Goal: Contribute content: Contribute content

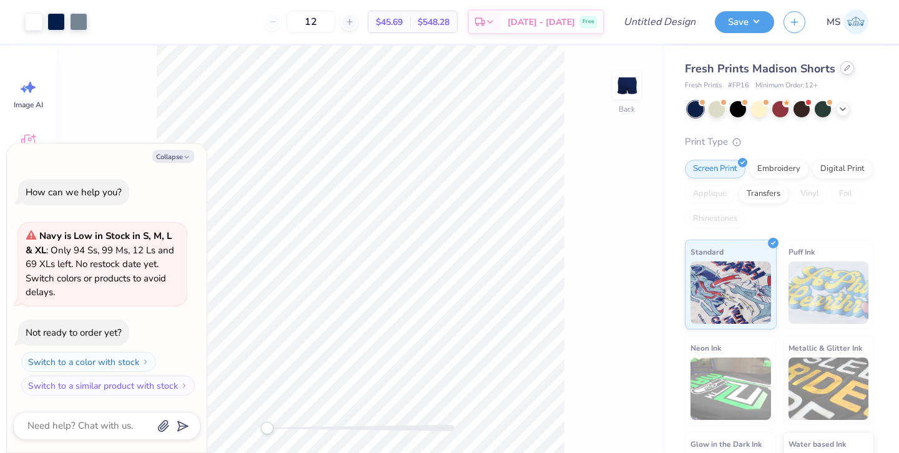
click at [842, 72] on div at bounding box center [848, 68] width 14 height 14
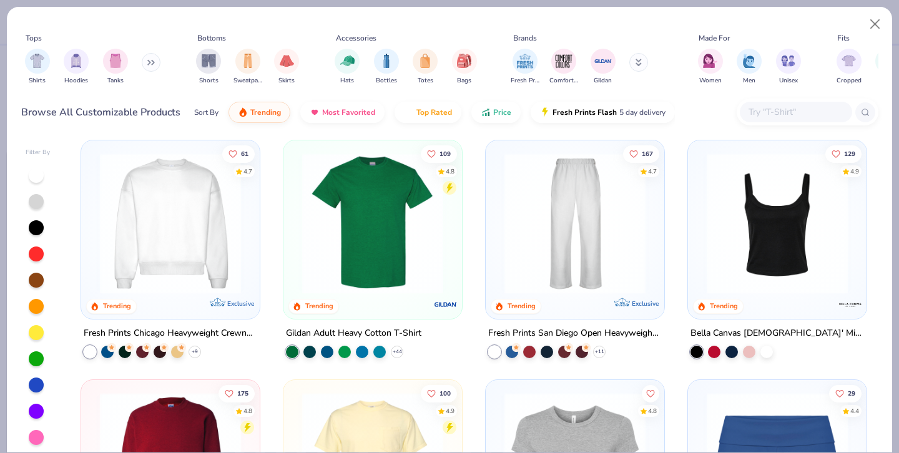
scroll to position [488, 0]
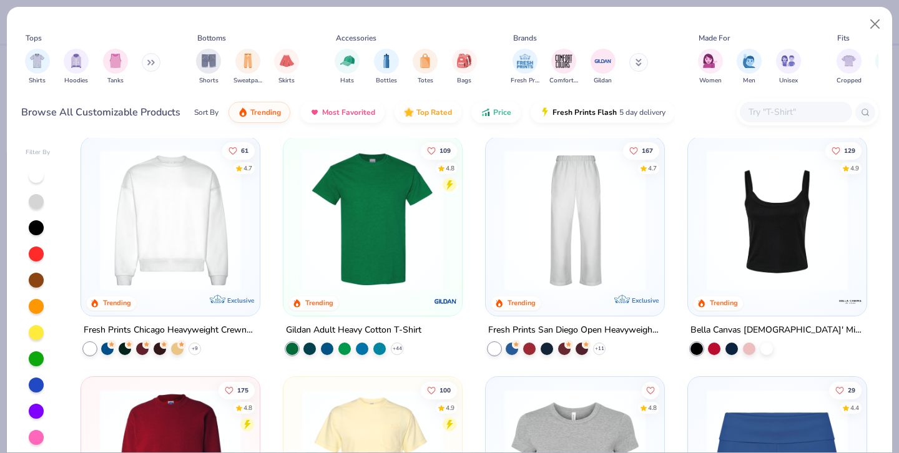
click at [424, 235] on img at bounding box center [373, 219] width 154 height 141
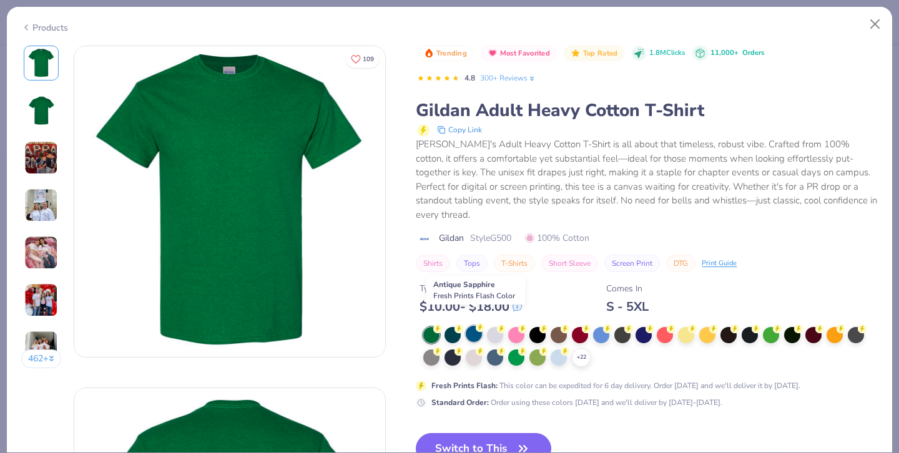
click at [475, 326] on div at bounding box center [474, 334] width 16 height 16
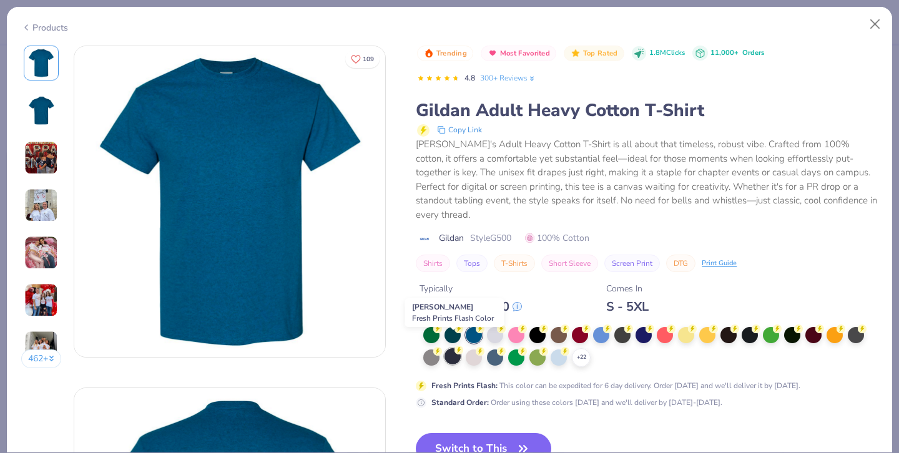
click at [456, 346] on icon at bounding box center [459, 350] width 9 height 9
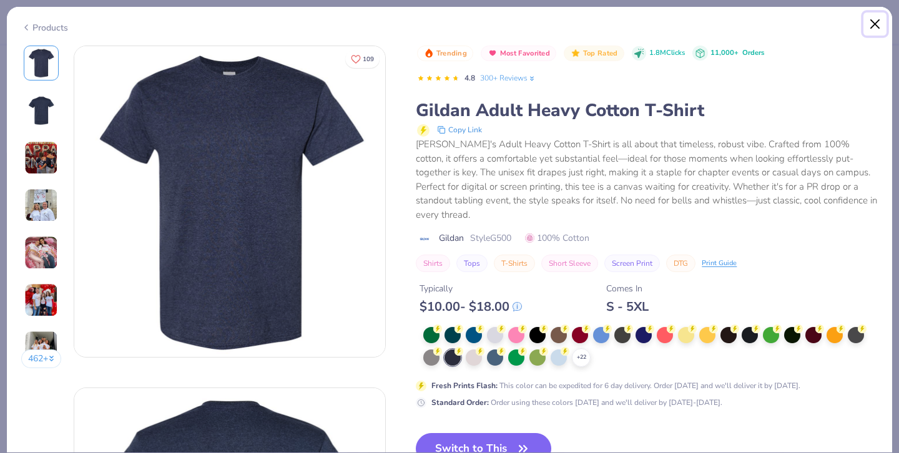
click at [877, 17] on button "Close" at bounding box center [876, 24] width 24 height 24
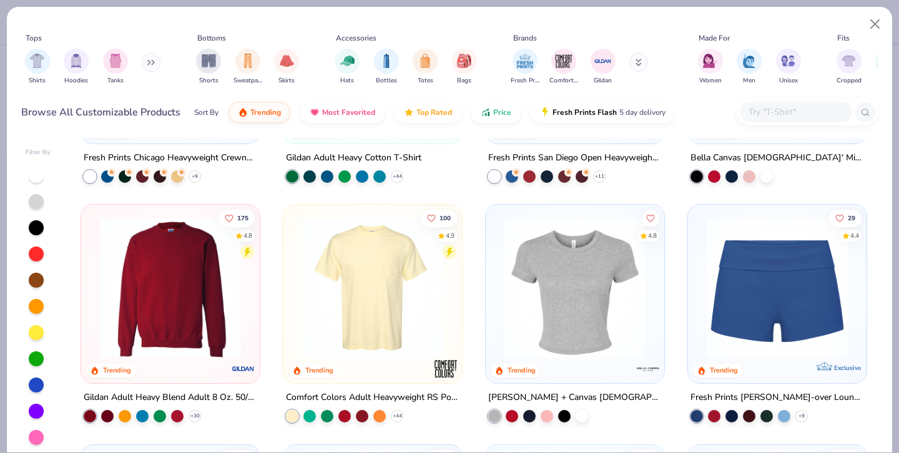
scroll to position [667, 0]
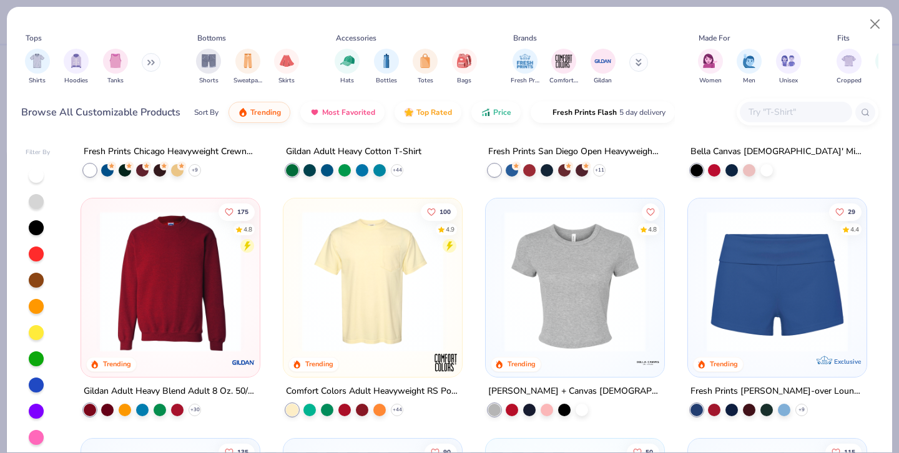
click at [400, 320] on img at bounding box center [373, 281] width 154 height 141
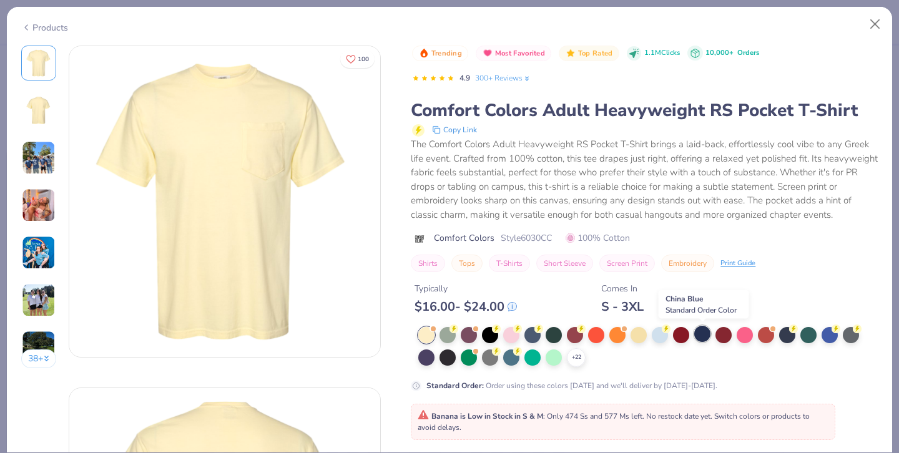
click at [701, 332] on div at bounding box center [702, 334] width 16 height 16
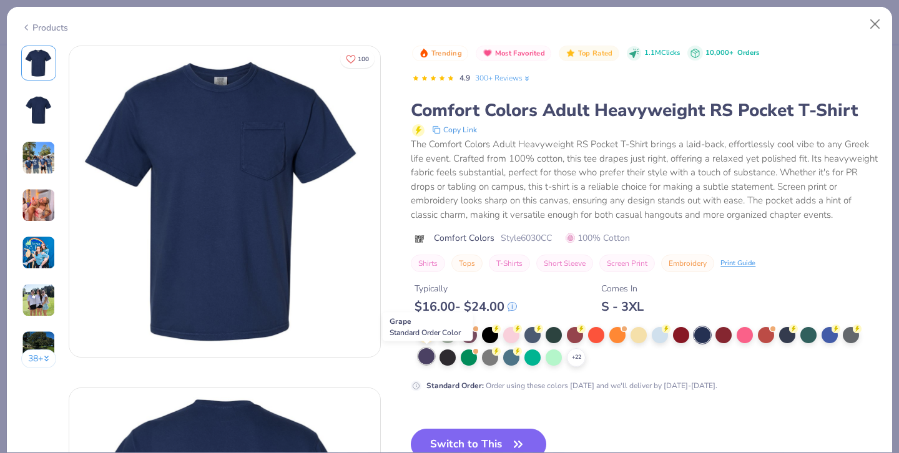
click at [428, 360] on div at bounding box center [426, 356] width 16 height 16
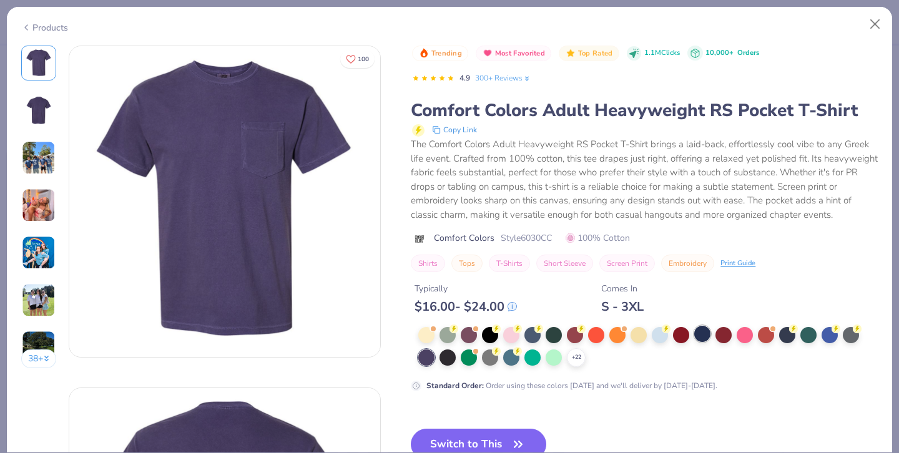
click at [703, 335] on div at bounding box center [702, 334] width 16 height 16
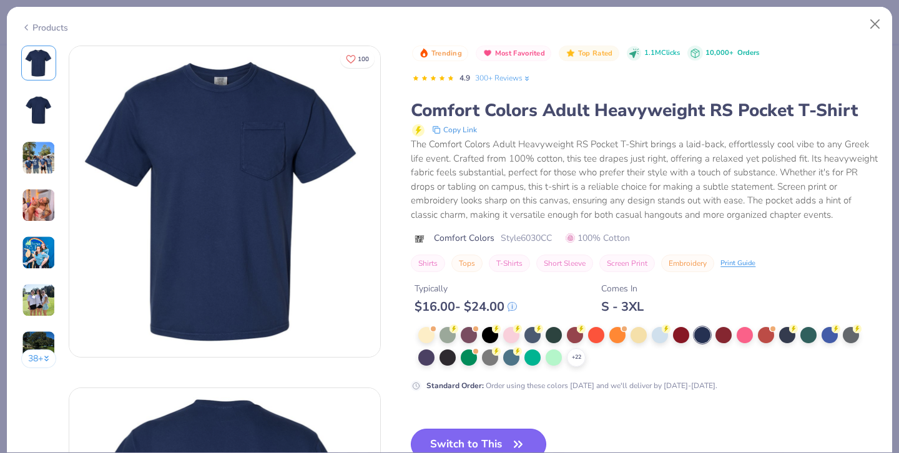
click at [484, 449] on button "Switch to This" at bounding box center [479, 444] width 136 height 31
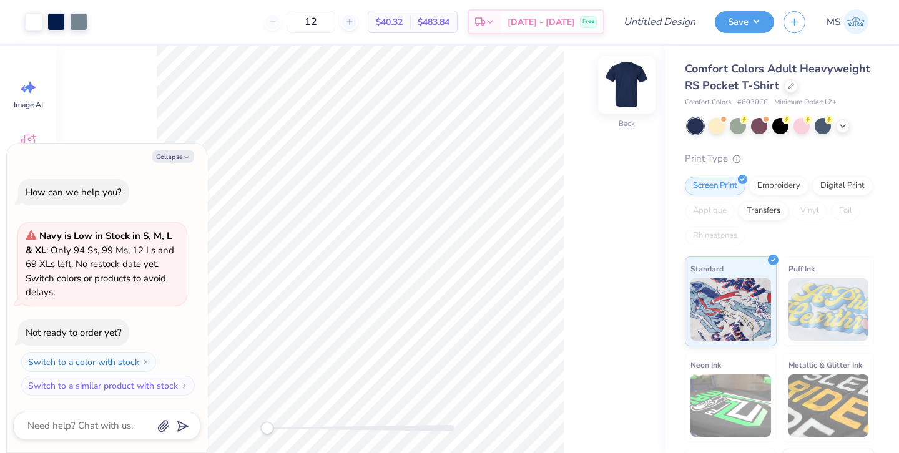
click at [633, 81] on img at bounding box center [627, 85] width 50 height 50
click at [630, 83] on img at bounding box center [627, 85] width 50 height 50
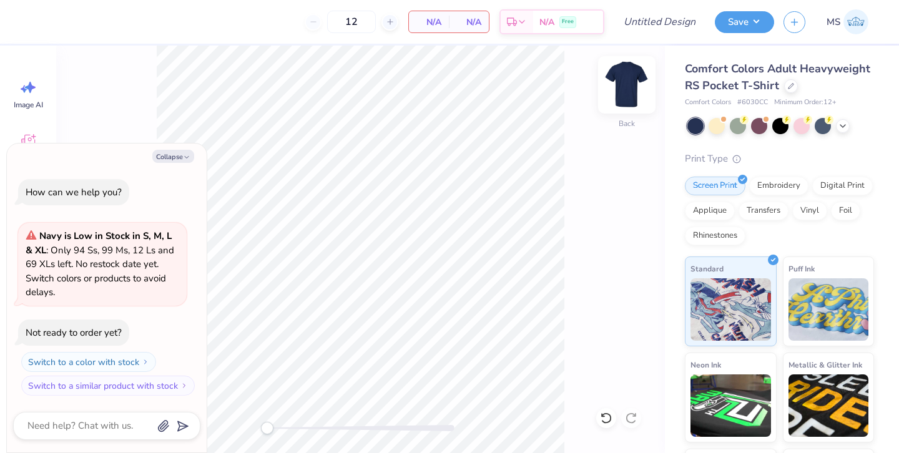
click at [627, 77] on img at bounding box center [627, 85] width 50 height 50
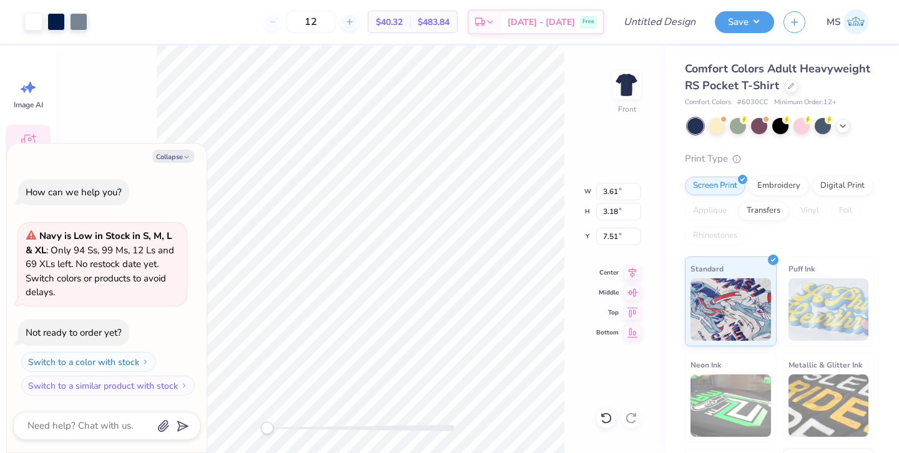
type textarea "x"
type input "11.54"
type input "10.18"
type textarea "x"
type input "12.28"
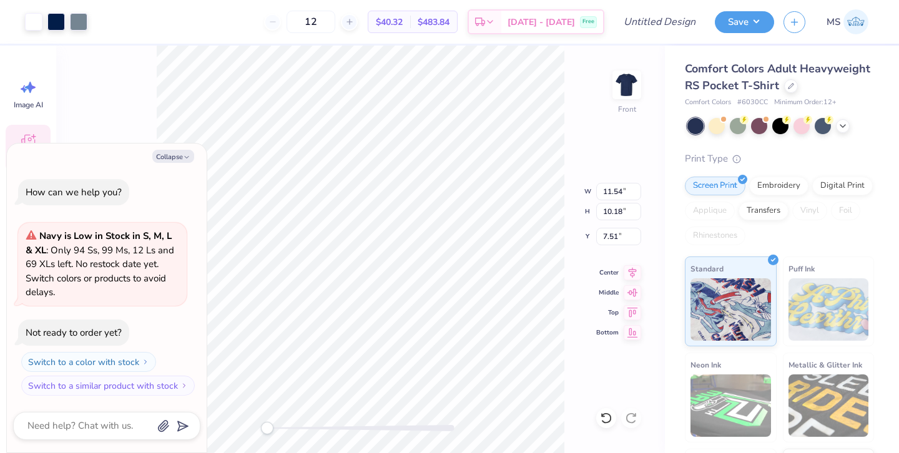
type input "10.84"
type input "6.20"
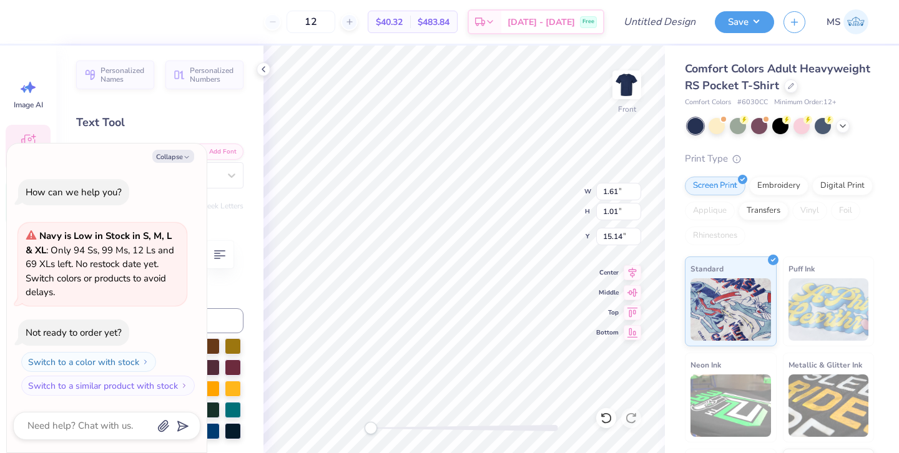
type textarea "x"
type textarea "F"
type textarea "x"
type textarea "Fam"
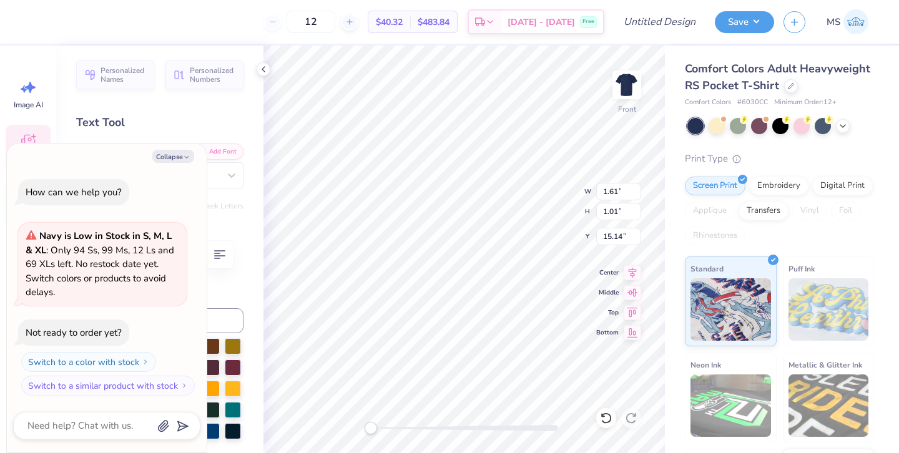
type textarea "x"
type textarea "Fame"
type textarea "x"
type input "2.12"
type input "1.09"
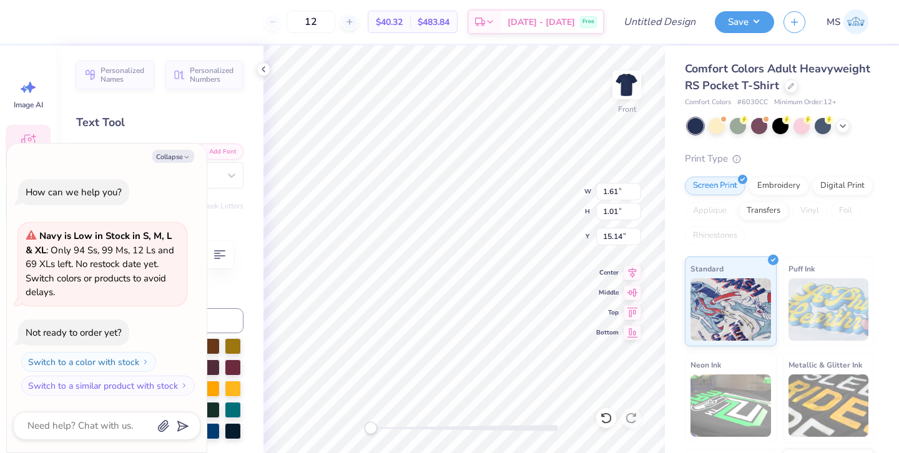
type input "14.45"
type textarea "x"
type textarea "H"
type textarea "x"
type textarea "Hal"
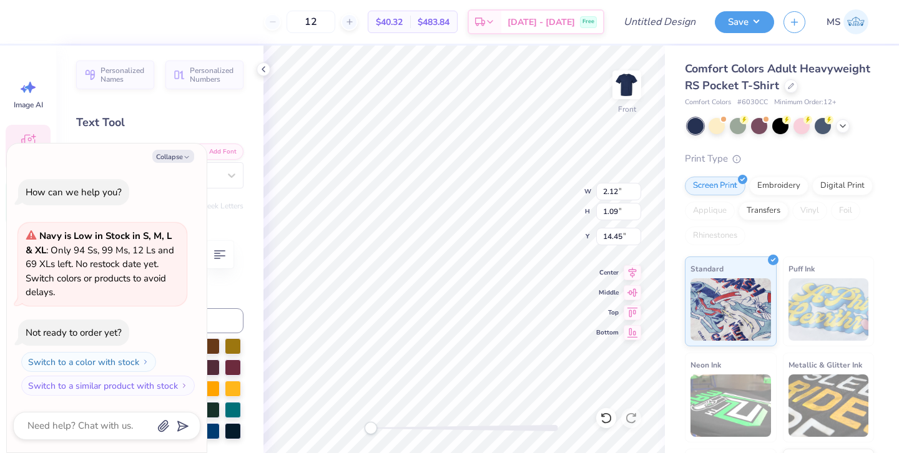
type textarea "x"
type textarea "Hall"
type textarea "x"
type textarea "Hall"
type textarea "x"
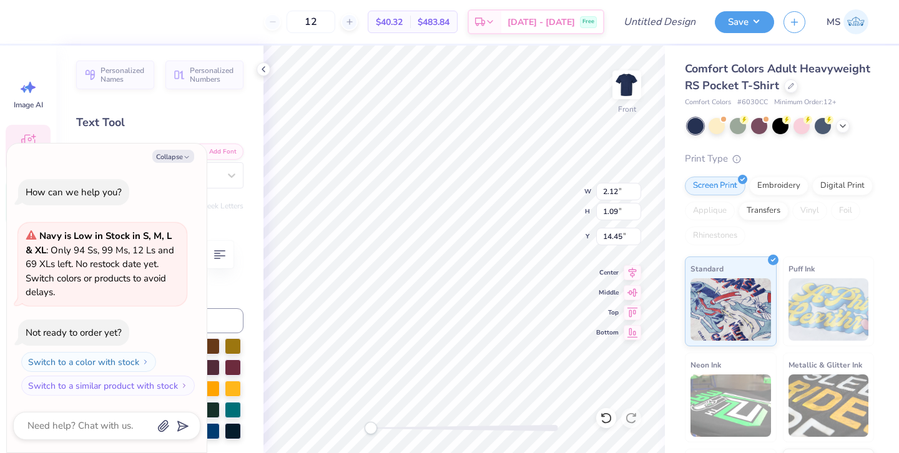
type textarea "Hall of"
type textarea "x"
type input "10.26"
type input "8.14"
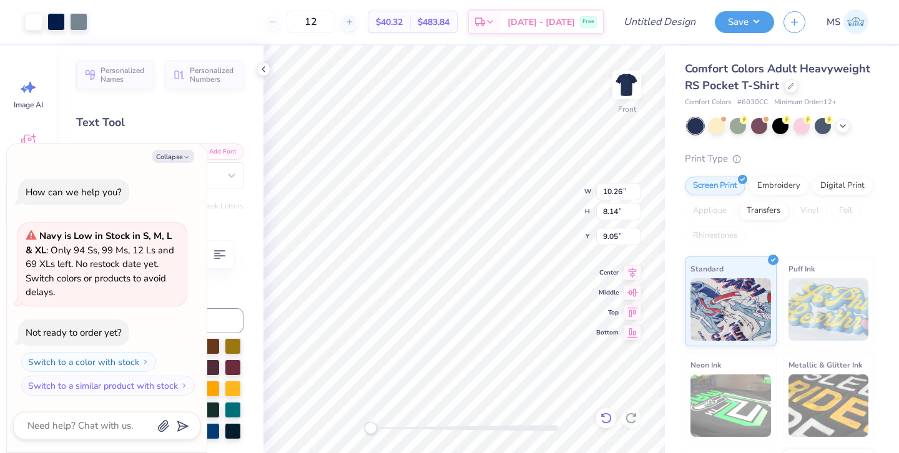
click at [606, 419] on icon at bounding box center [606, 418] width 12 height 12
type textarea "x"
type input "10.09"
type input "8.00"
type textarea "x"
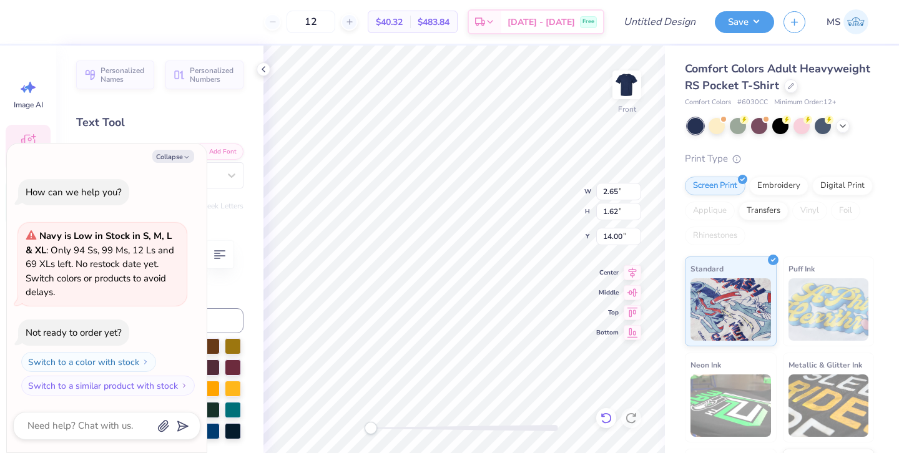
type input "2.04"
type input "1.01"
type input "15.08"
type textarea "x"
type input "3.64"
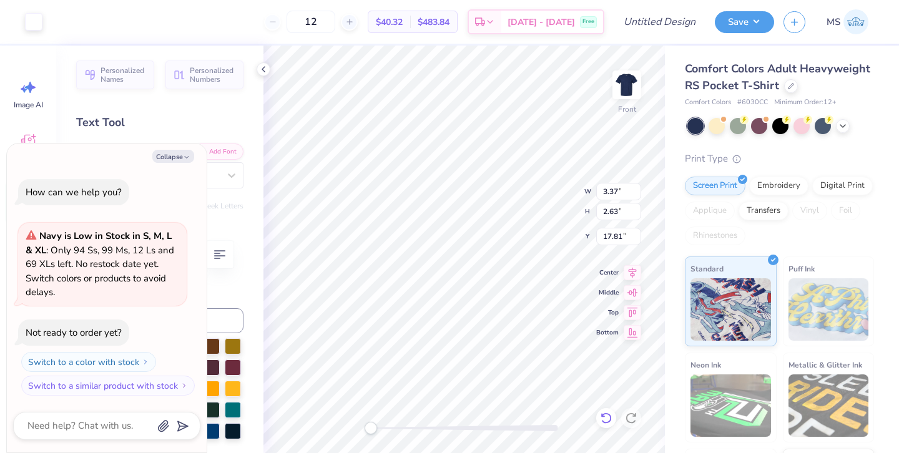
type input "2.85"
type input "17.59"
type textarea "x"
type input "8.41"
type input "8.00"
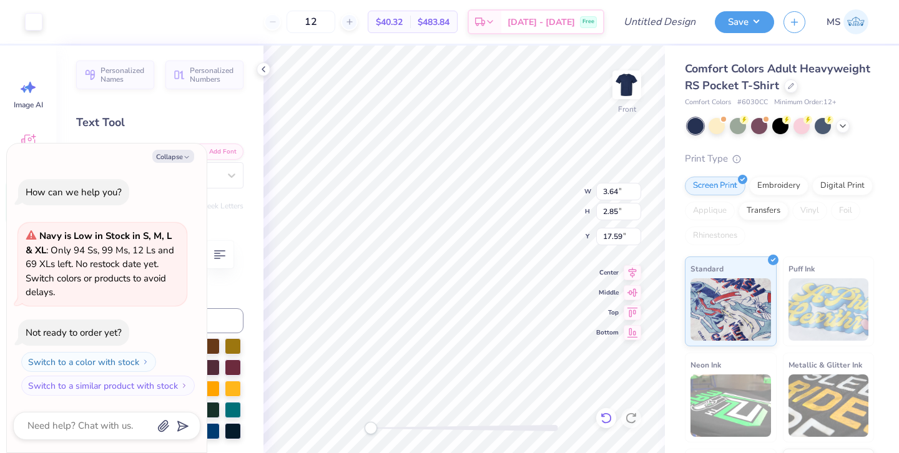
type input "9.05"
type textarea "x"
type input "2.87"
type input "1.75"
type input "17.59"
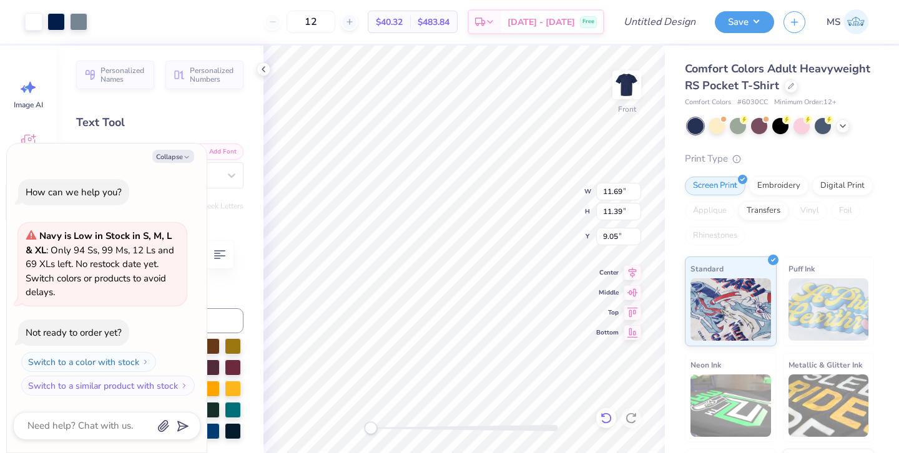
type textarea "x"
type input "9.03"
type textarea "x"
type input "3.99"
type input "3.11"
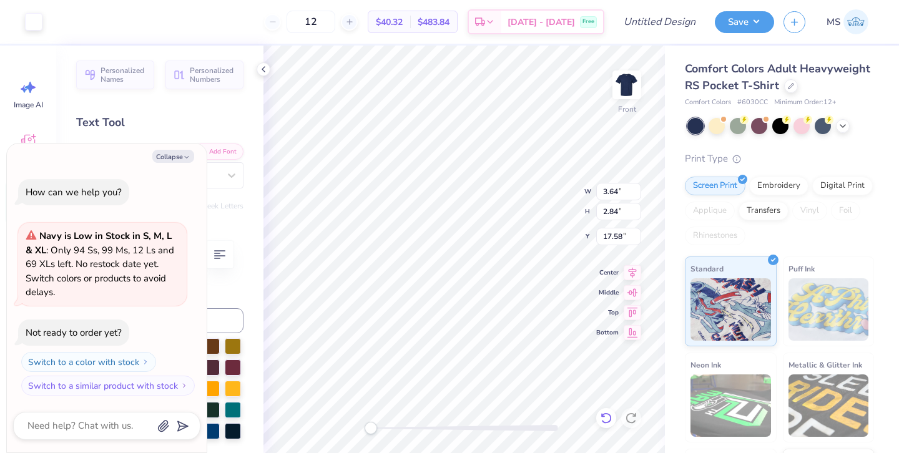
type input "17.31"
type textarea "x"
type input "2.42"
type input "1.20"
type input "19.23"
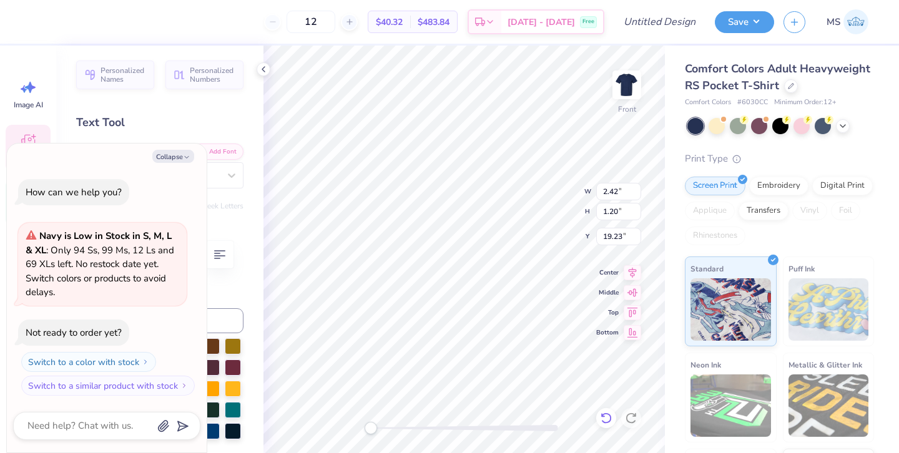
type textarea "x"
type input "3.14"
type input "1.92"
type input "14.25"
type textarea "x"
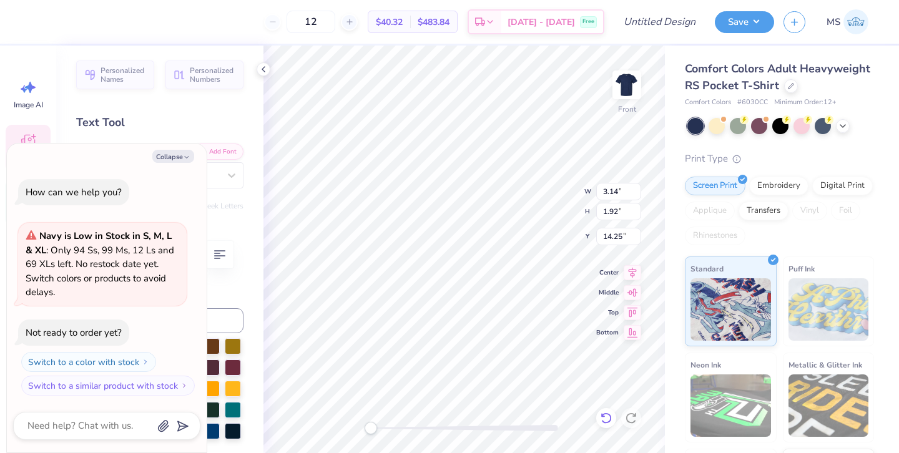
type input "2.42"
type input "1.20"
type input "15.57"
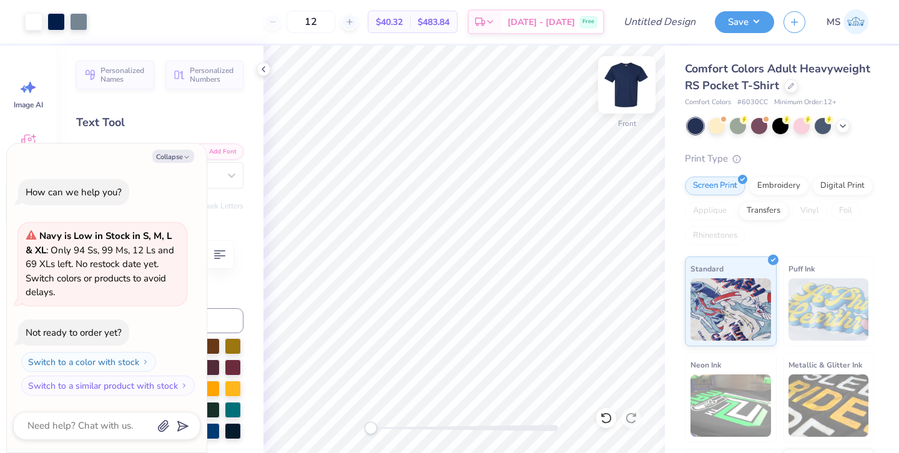
click at [623, 72] on img at bounding box center [627, 85] width 50 height 50
click at [264, 66] on icon at bounding box center [264, 69] width 10 height 10
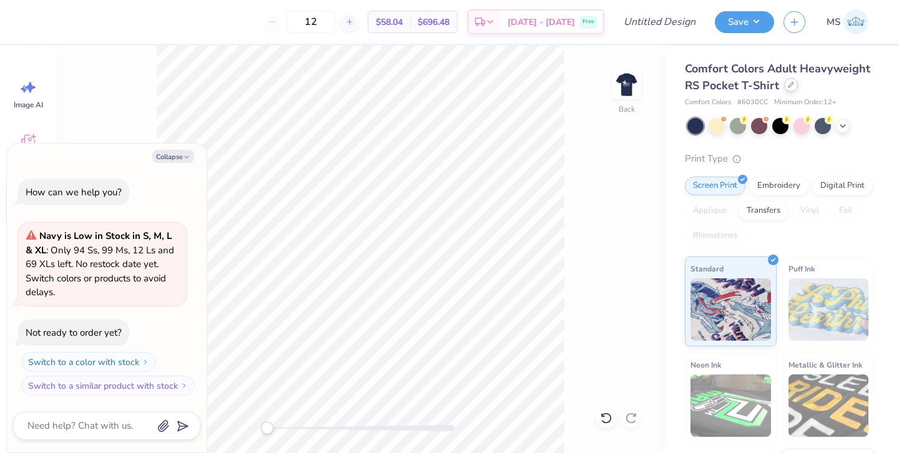
click at [784, 86] on div at bounding box center [791, 85] width 14 height 14
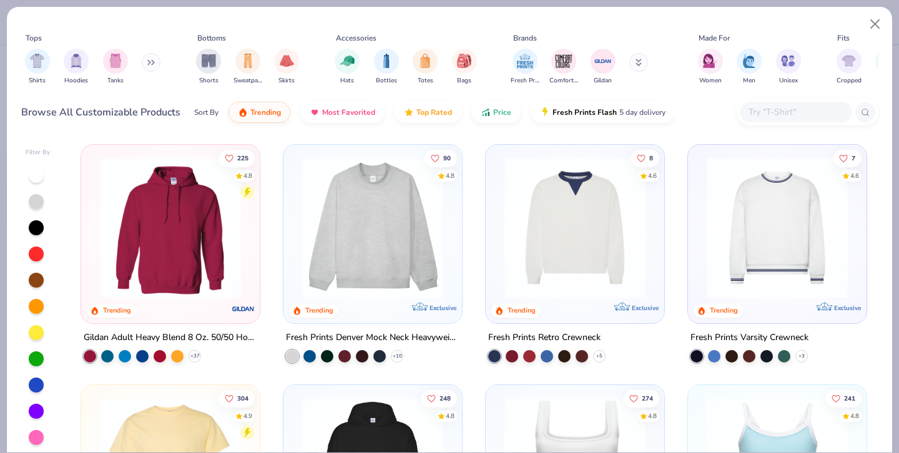
scroll to position [5, 0]
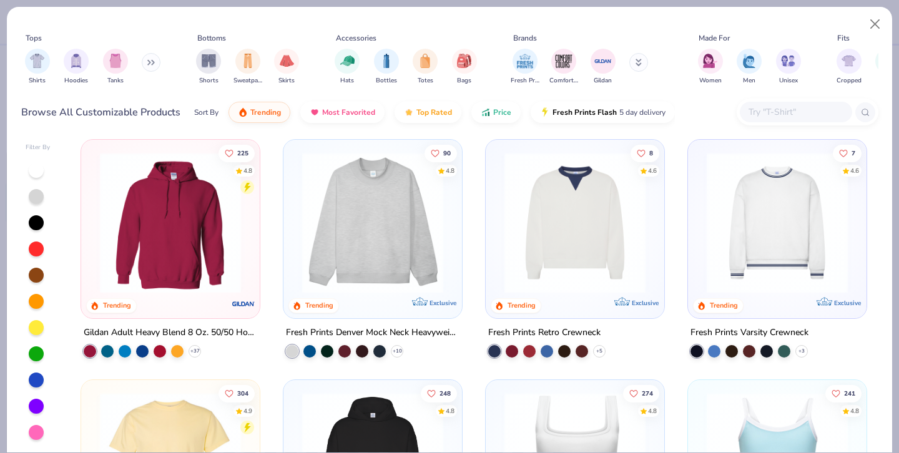
click at [36, 378] on div at bounding box center [36, 380] width 15 height 15
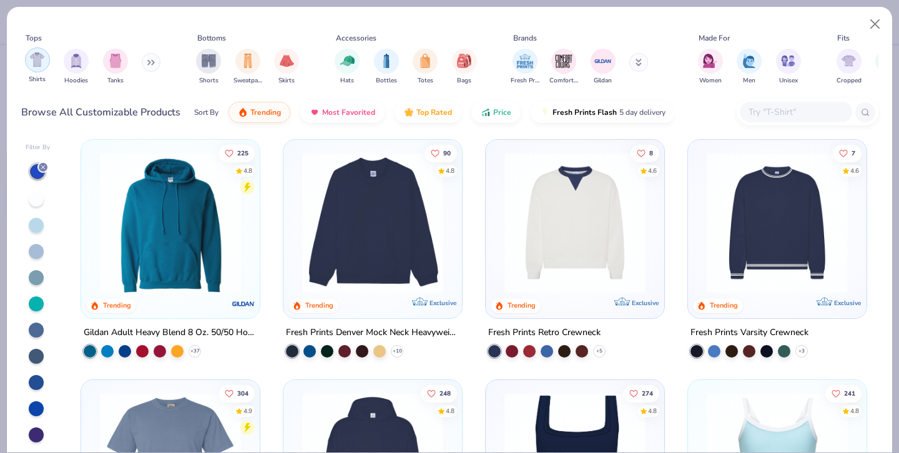
click at [36, 57] on img "filter for Shirts" at bounding box center [37, 59] width 14 height 14
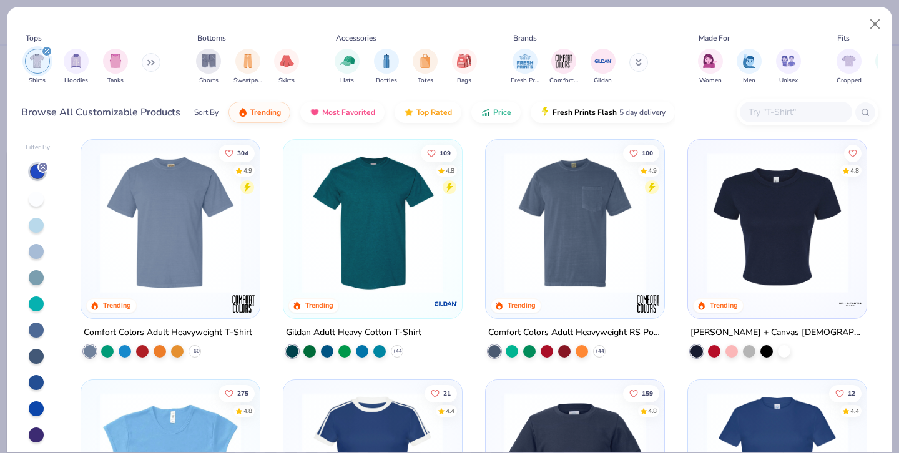
click at [219, 217] on img at bounding box center [171, 222] width 154 height 141
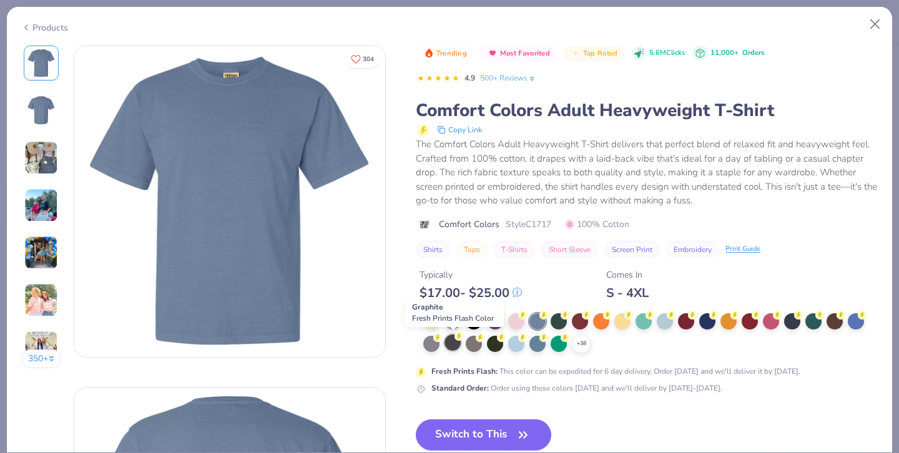
click at [455, 343] on div at bounding box center [453, 343] width 16 height 16
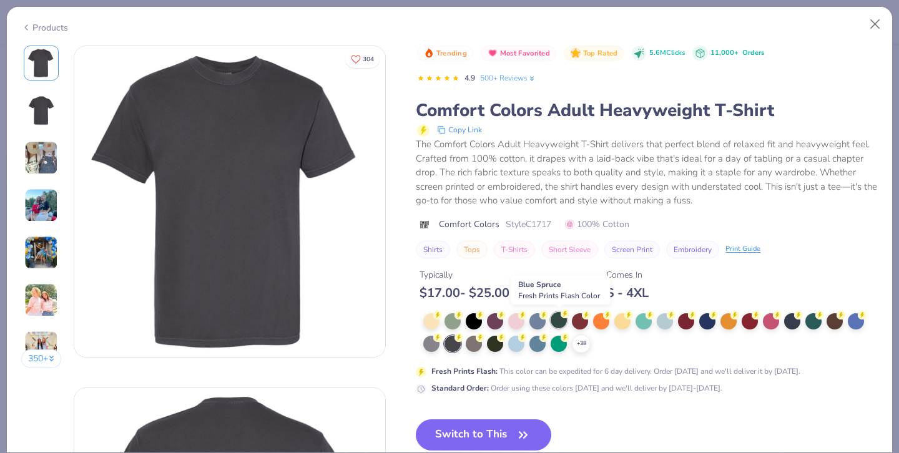
click at [557, 320] on div at bounding box center [559, 320] width 16 height 16
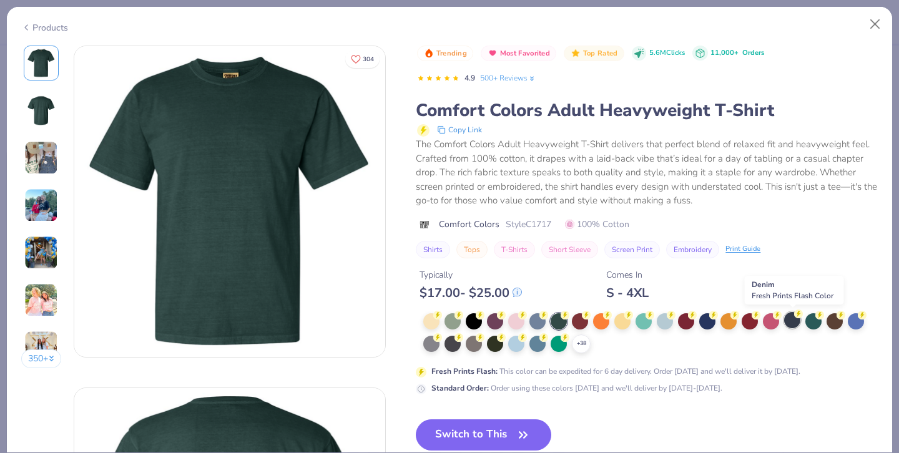
click at [793, 323] on div at bounding box center [792, 320] width 16 height 16
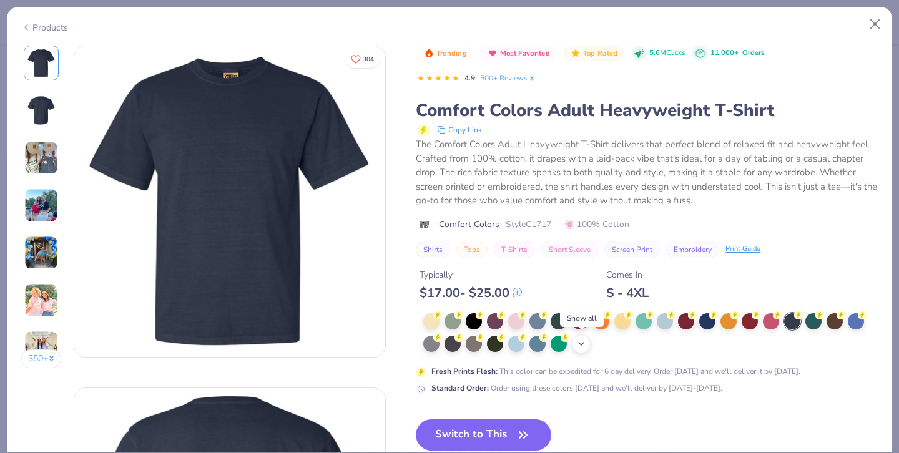
click at [580, 347] on icon at bounding box center [581, 344] width 10 height 10
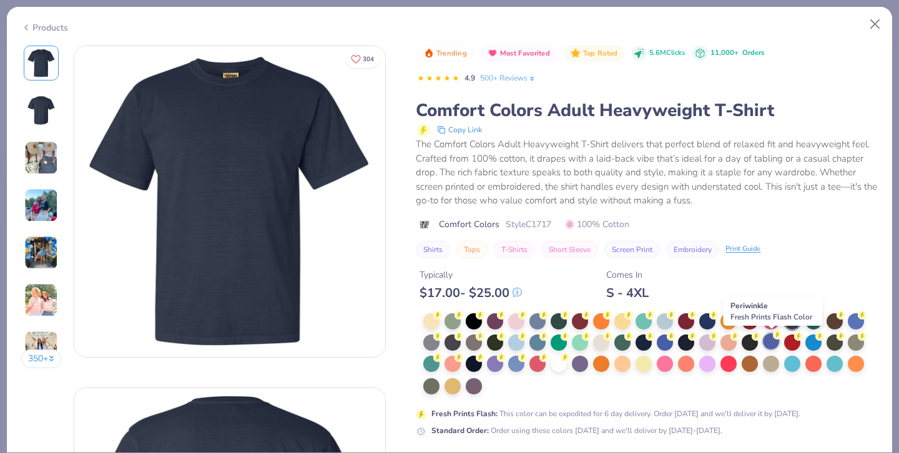
click at [769, 343] on div at bounding box center [771, 341] width 16 height 16
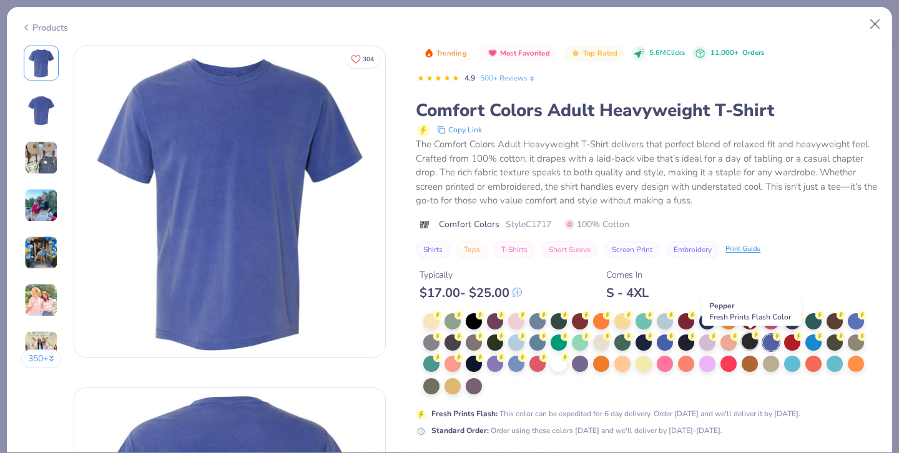
click at [751, 343] on div at bounding box center [750, 341] width 16 height 16
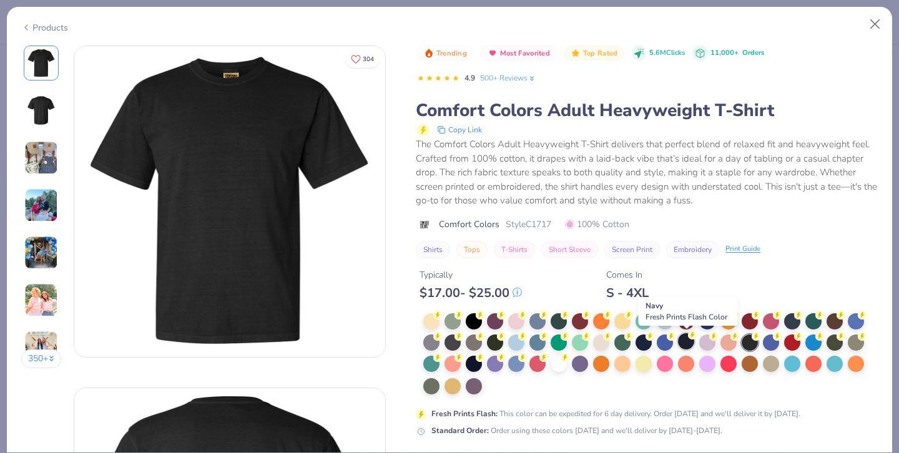
click at [679, 339] on div at bounding box center [686, 341] width 16 height 16
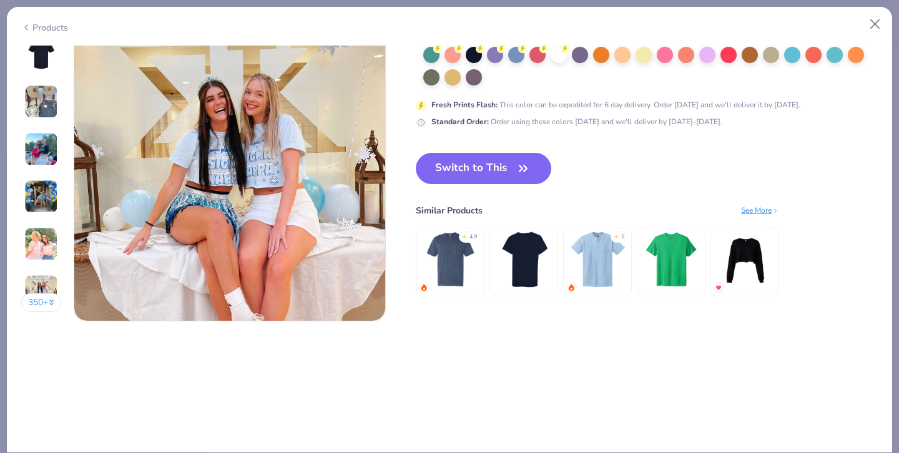
scroll to position [2065, 0]
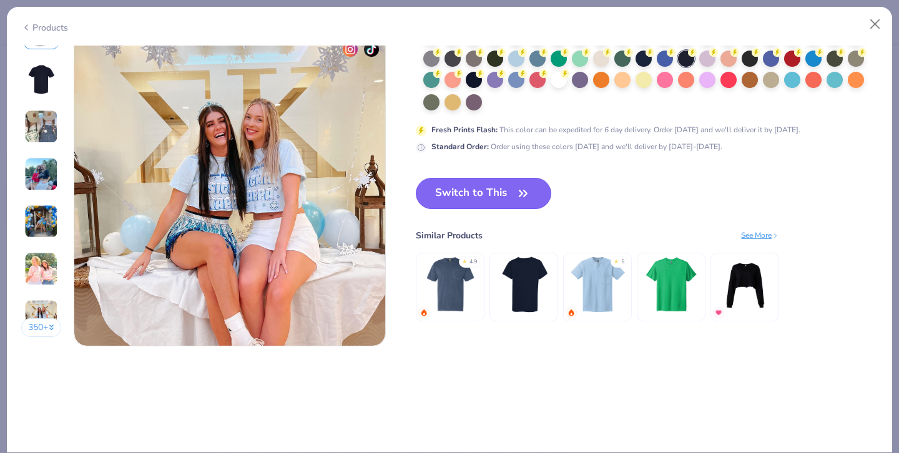
click at [489, 179] on button "Switch to This" at bounding box center [484, 193] width 136 height 31
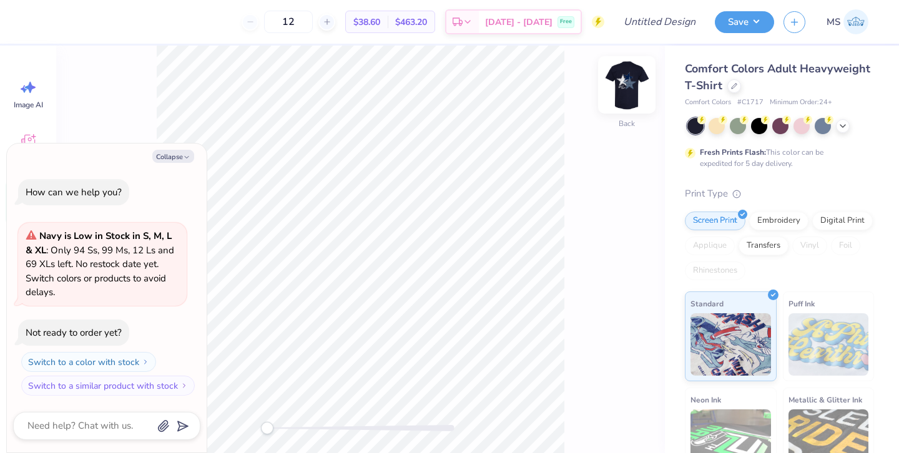
click at [623, 91] on img at bounding box center [627, 85] width 50 height 50
click at [178, 154] on button "Collapse" at bounding box center [173, 156] width 42 height 13
type textarea "x"
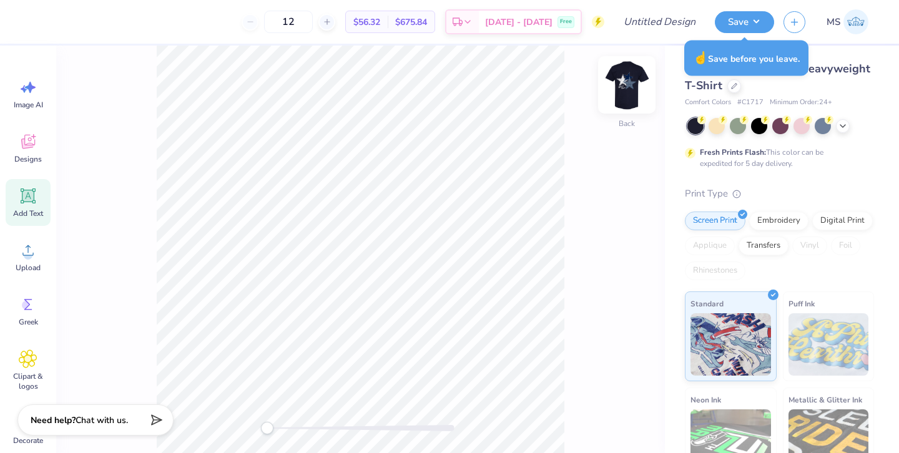
click at [625, 81] on img at bounding box center [627, 85] width 50 height 50
click at [631, 89] on img at bounding box center [627, 85] width 50 height 50
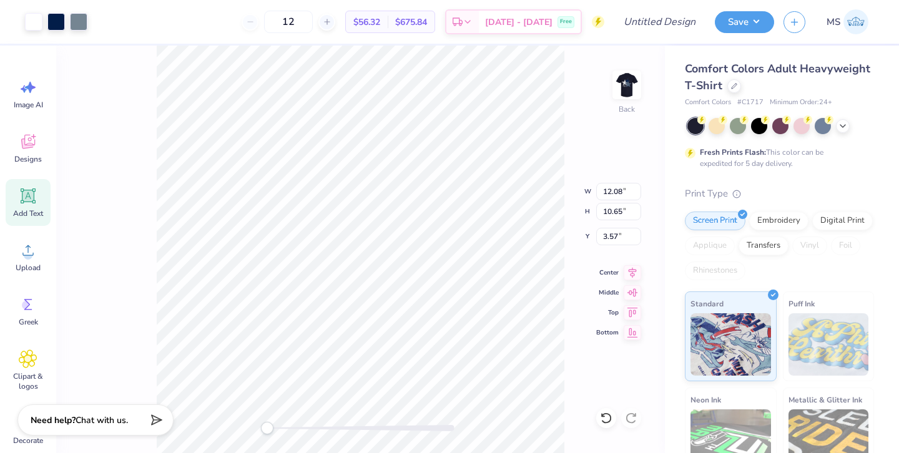
type input "5.77"
type input "5.08"
type input "9.14"
click at [604, 413] on icon at bounding box center [606, 418] width 12 height 12
type input "3.33"
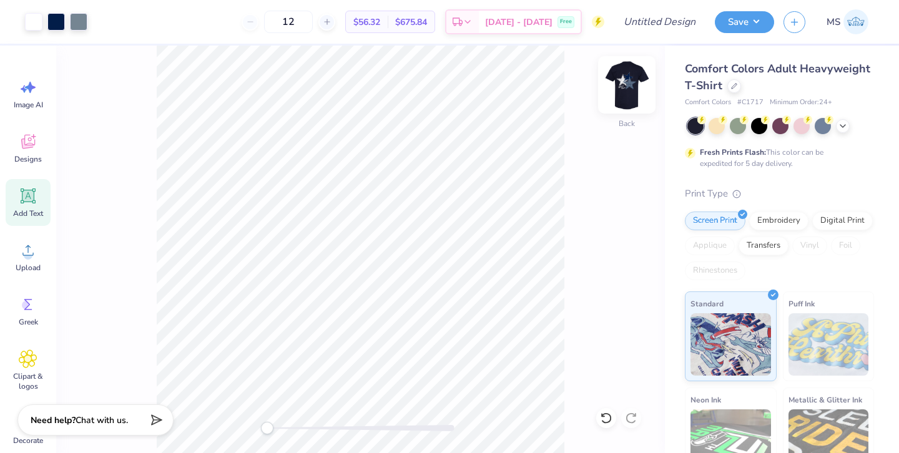
click at [619, 84] on img at bounding box center [627, 85] width 50 height 50
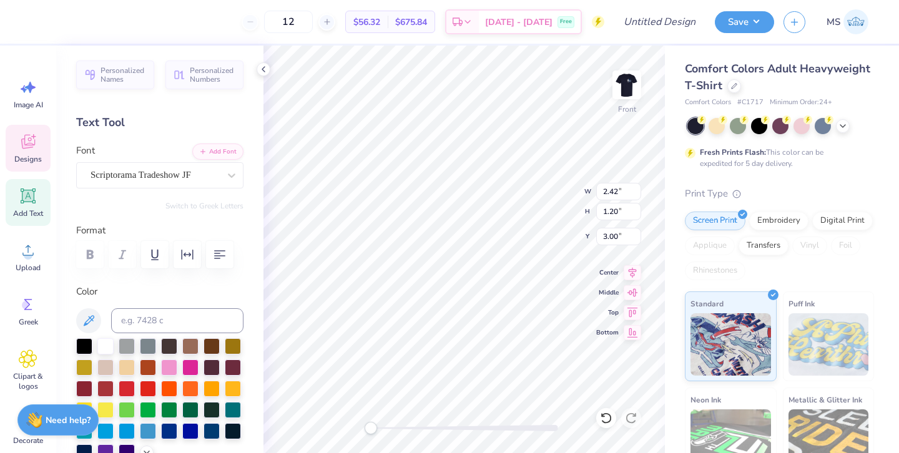
type textarea "e"
type textarea "SHINE"
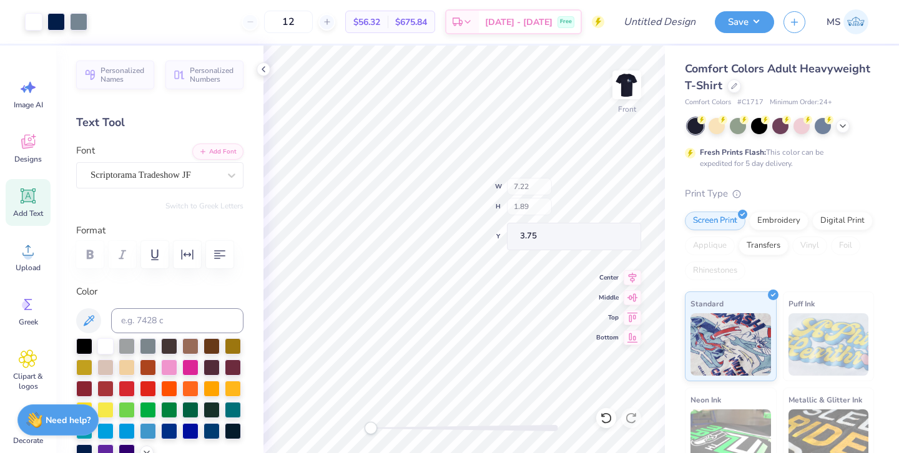
type input "7.22"
type input "1.89"
type input "3.75"
click at [621, 72] on img at bounding box center [627, 85] width 50 height 50
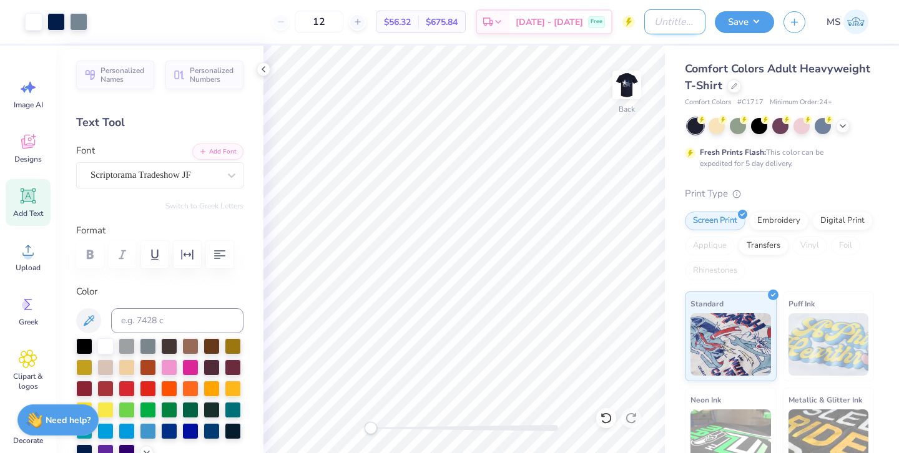
click at [645, 23] on input "Design Title" at bounding box center [675, 21] width 61 height 25
type input "HoF Pattern star Tee"
click at [750, 22] on button "Save" at bounding box center [744, 20] width 59 height 22
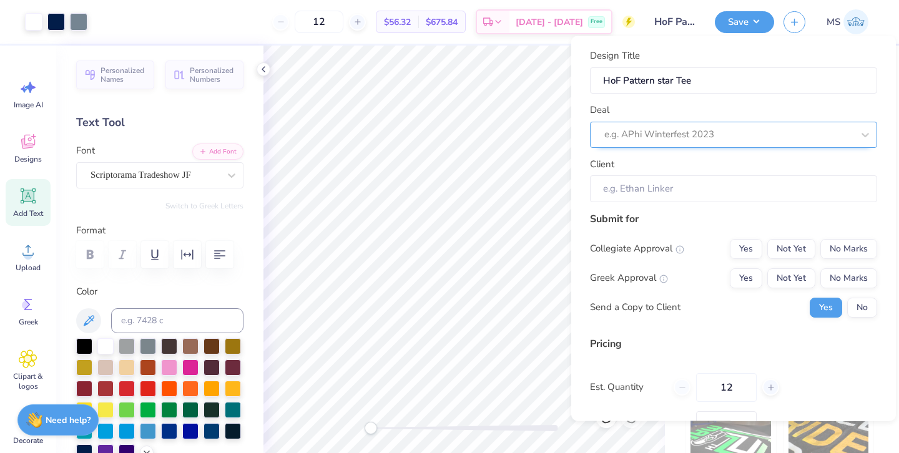
click at [695, 132] on div at bounding box center [729, 134] width 249 height 17
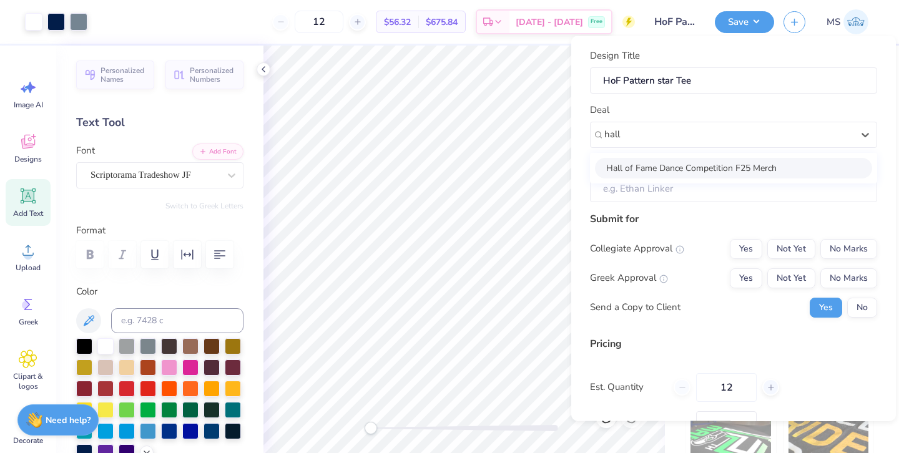
click at [698, 172] on div "Hall of Fame Dance Competition F25 Merch" at bounding box center [733, 167] width 277 height 21
type input "hall"
type input "Kam Jones"
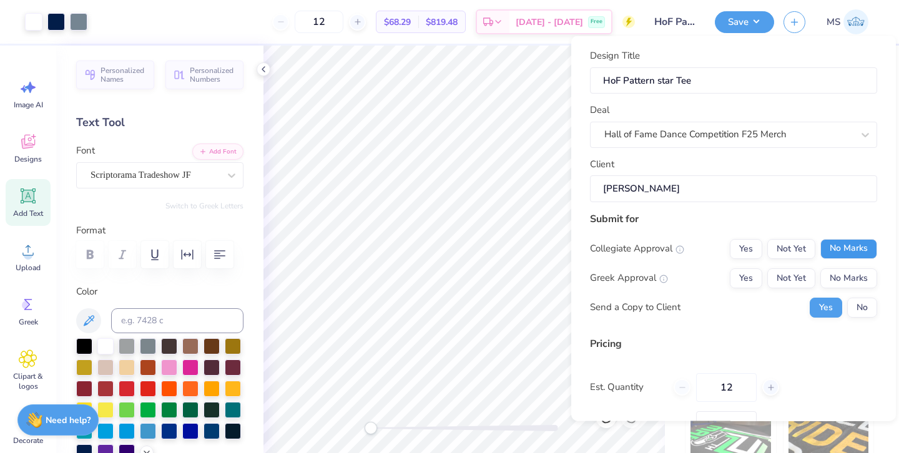
click at [850, 249] on button "No Marks" at bounding box center [849, 249] width 57 height 20
click at [850, 277] on button "No Marks" at bounding box center [849, 278] width 57 height 20
type input "$56.32"
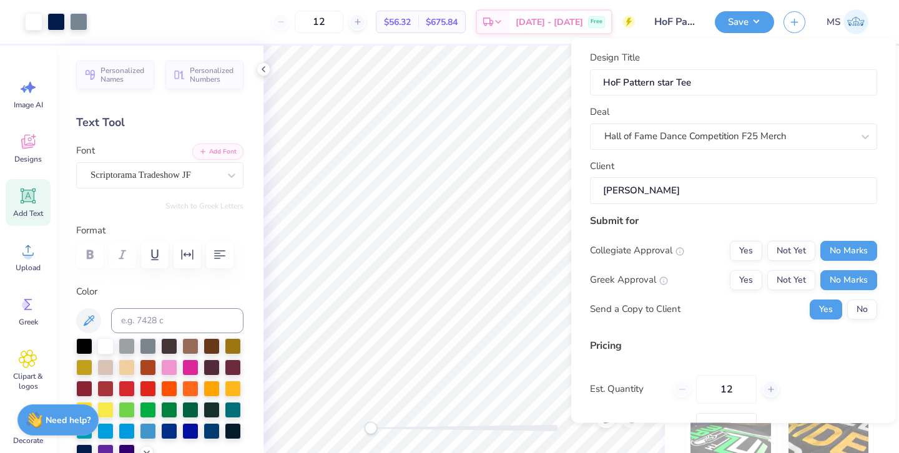
scroll to position [69, 0]
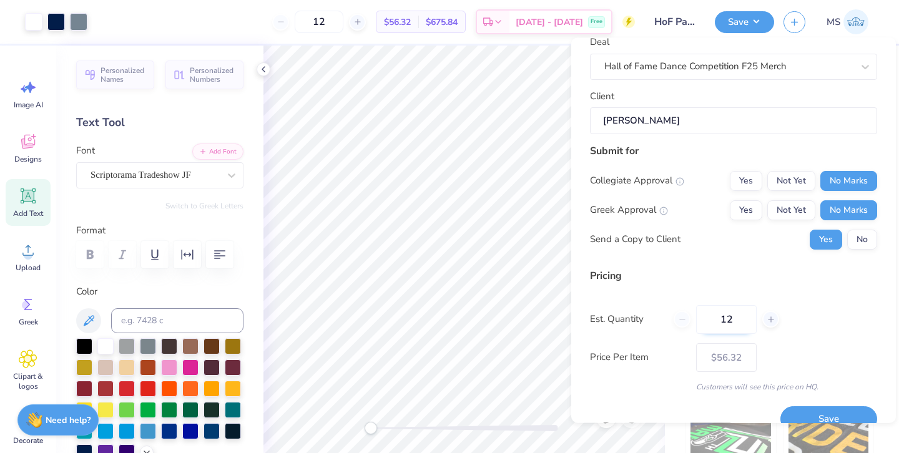
drag, startPoint x: 738, startPoint y: 322, endPoint x: 706, endPoint y: 322, distance: 31.2
click at [706, 322] on input "12" at bounding box center [726, 319] width 61 height 29
type input "100"
type input "$19.81"
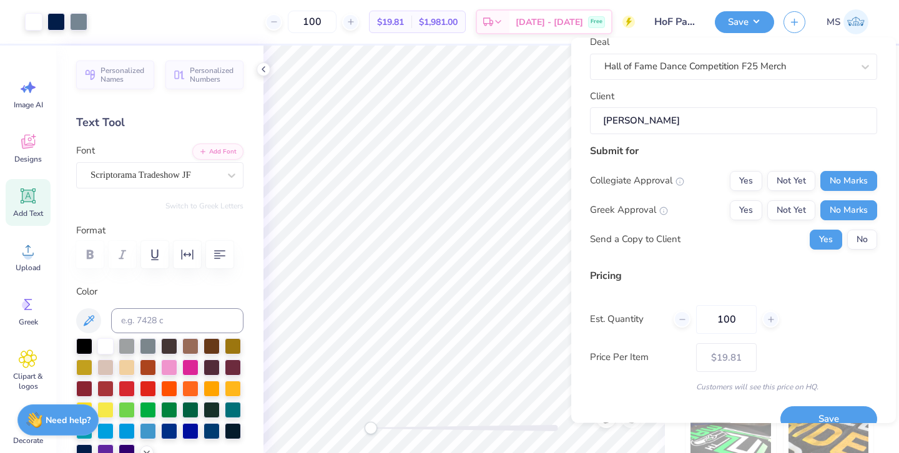
scroll to position [91, 0]
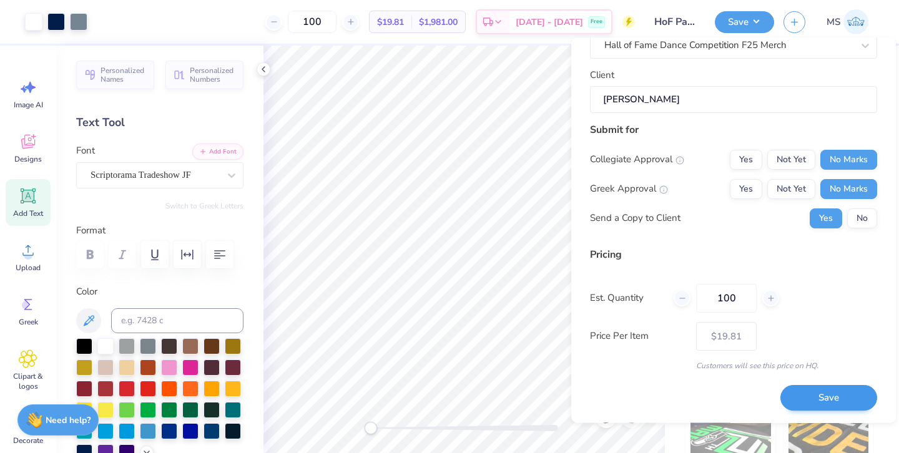
type input "100"
click at [831, 398] on button "Save" at bounding box center [829, 399] width 97 height 26
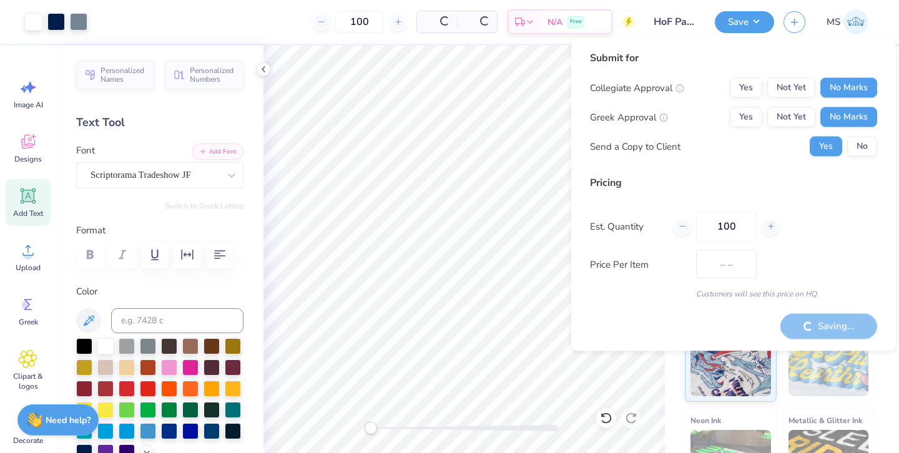
type input "$19.81"
